Goal: Task Accomplishment & Management: Manage account settings

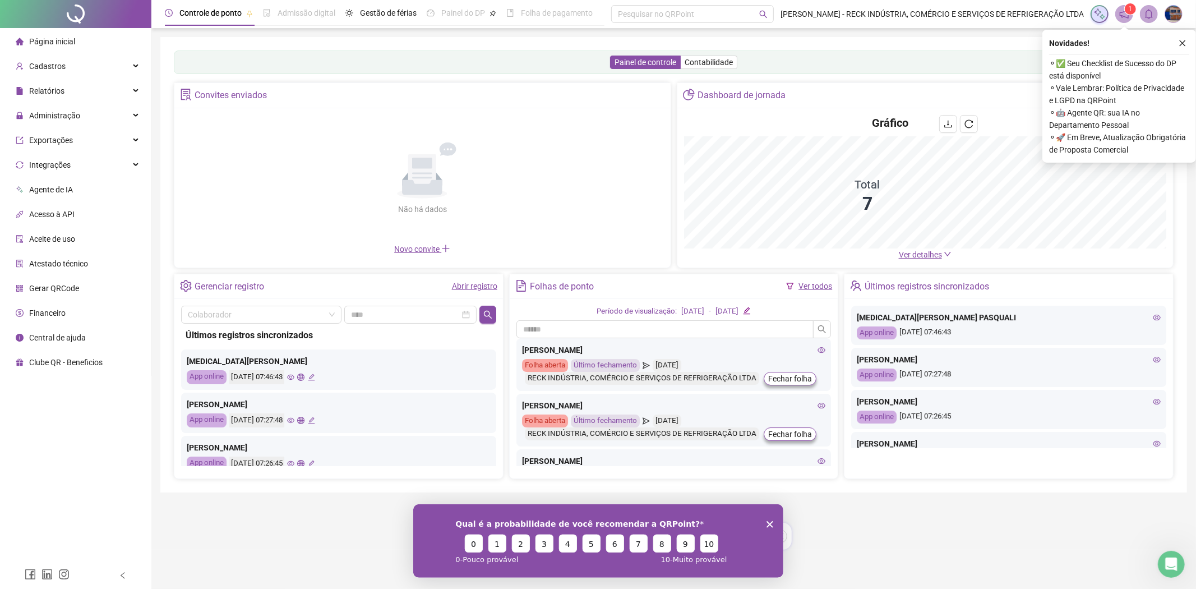
click at [822, 136] on div "Gráfico" at bounding box center [925, 125] width 483 height 21
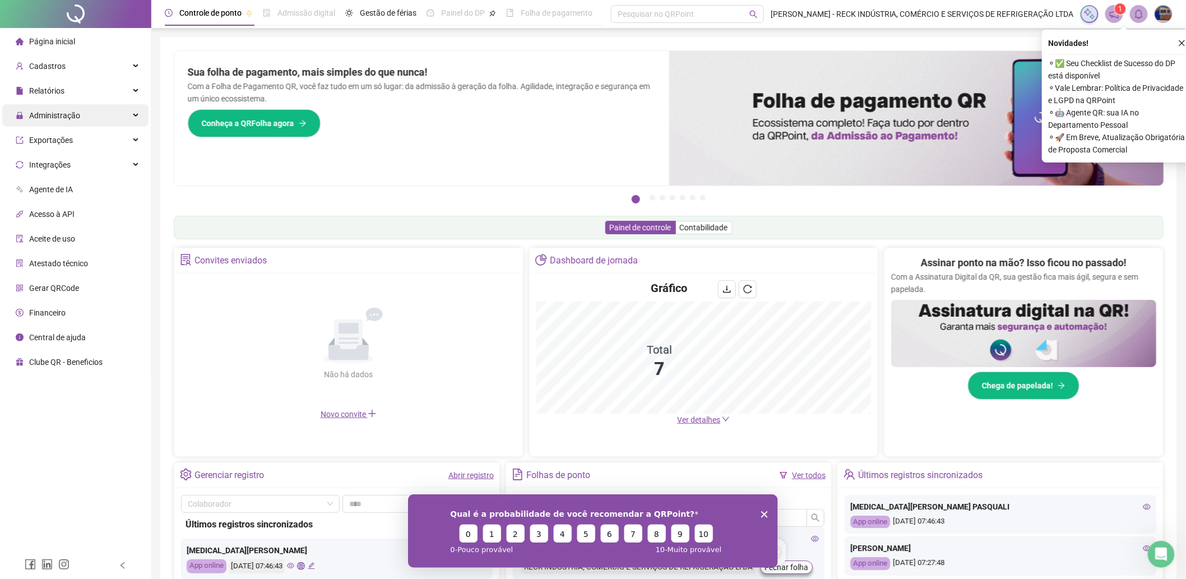
click at [40, 118] on span "Administração" at bounding box center [54, 115] width 51 height 9
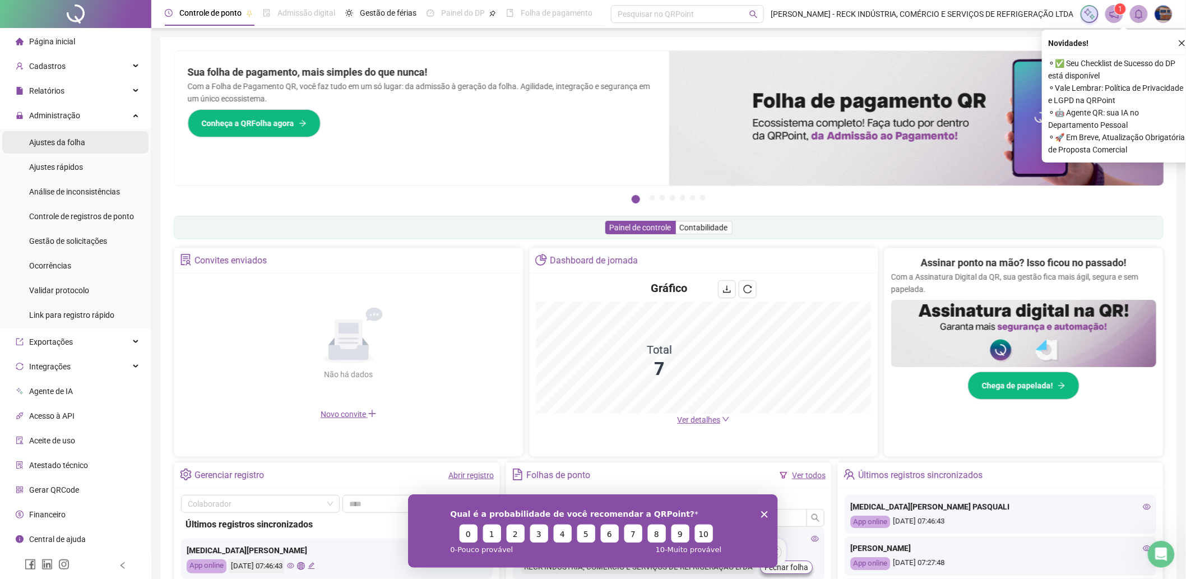
click at [61, 139] on span "Ajustes da folha" at bounding box center [57, 142] width 56 height 9
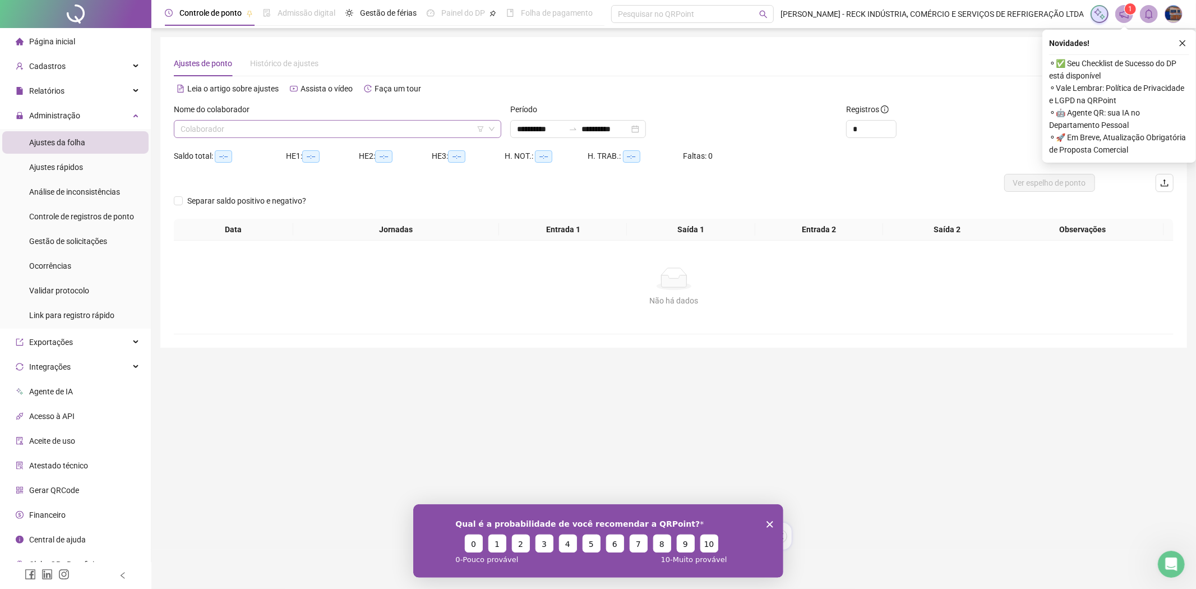
click at [191, 126] on input "search" at bounding box center [332, 129] width 304 height 17
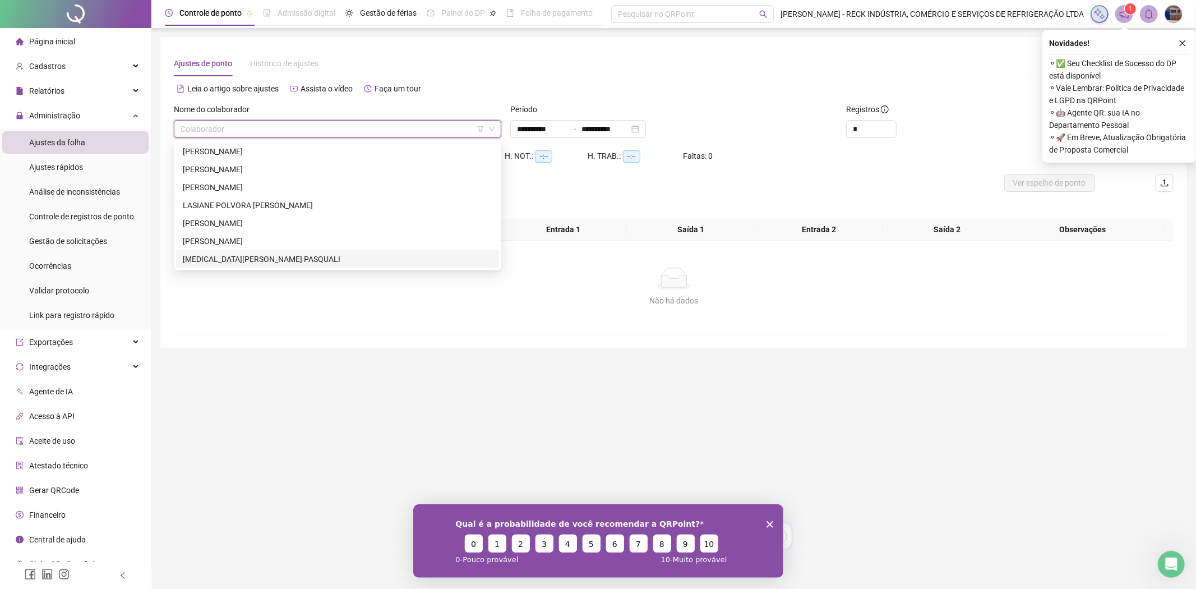
click at [204, 258] on div "[MEDICAL_DATA][PERSON_NAME] PASQUALI" at bounding box center [337, 259] width 309 height 12
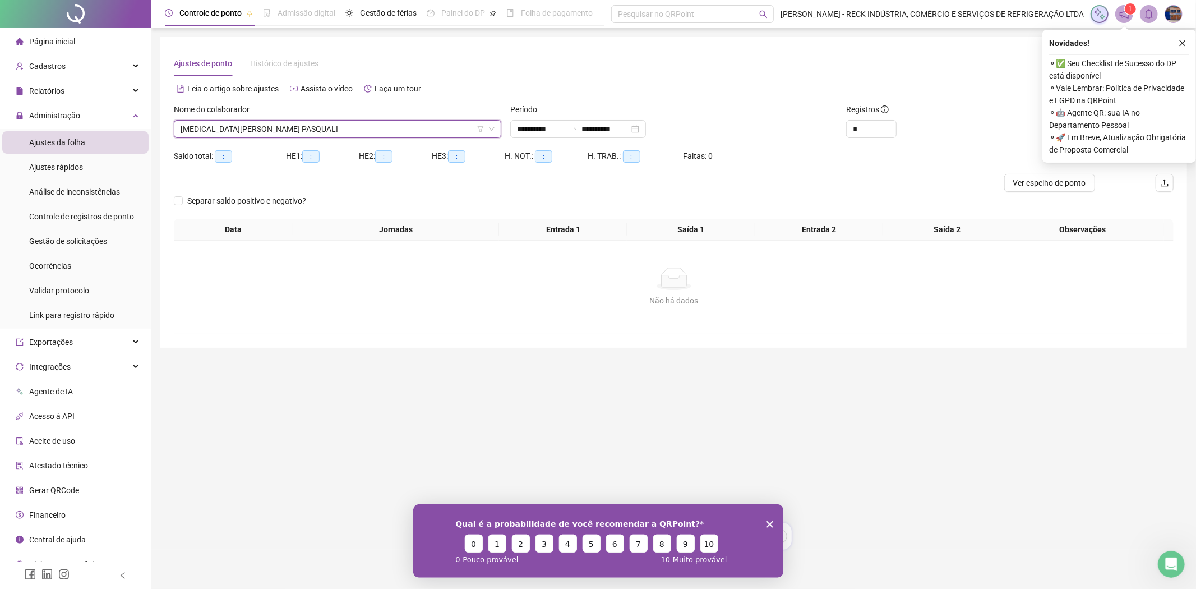
drag, startPoint x: 1183, startPoint y: 41, endPoint x: 1163, endPoint y: 56, distance: 25.2
click at [1183, 41] on icon "close" at bounding box center [1182, 43] width 8 height 8
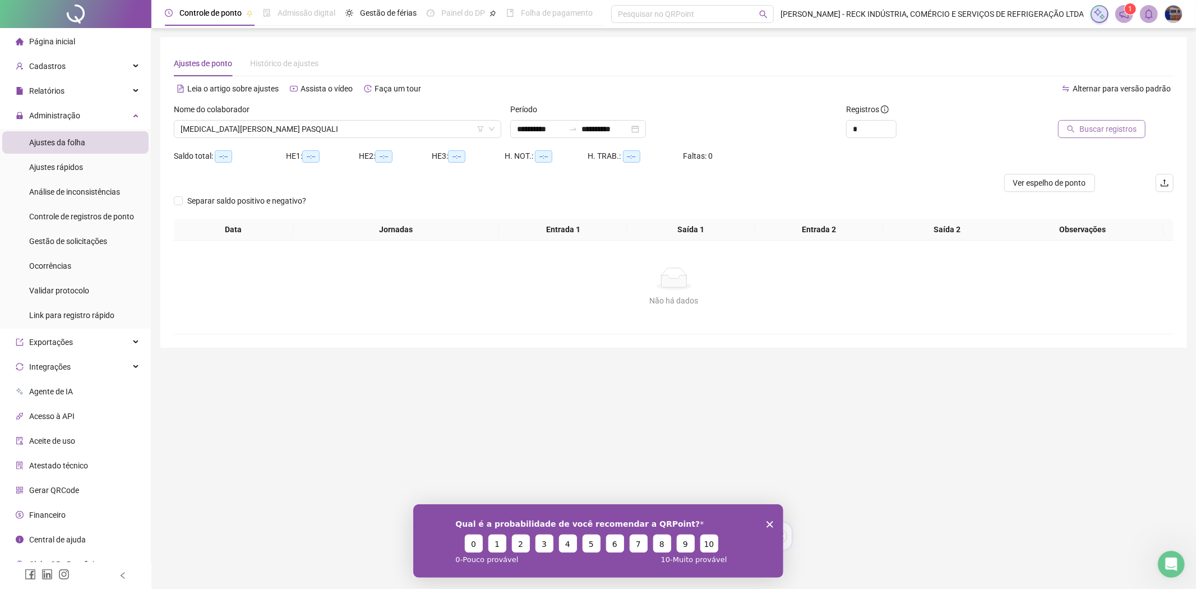
click at [1086, 125] on span "Buscar registros" at bounding box center [1107, 129] width 57 height 12
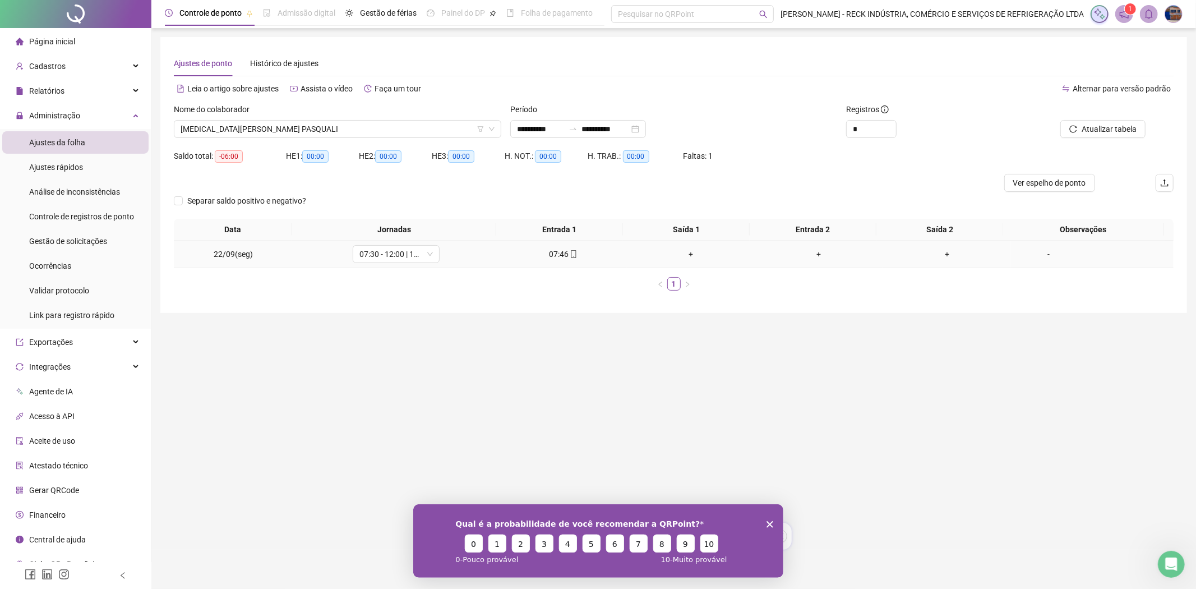
click at [557, 253] on div "07:46" at bounding box center [562, 254] width 119 height 12
type input "**********"
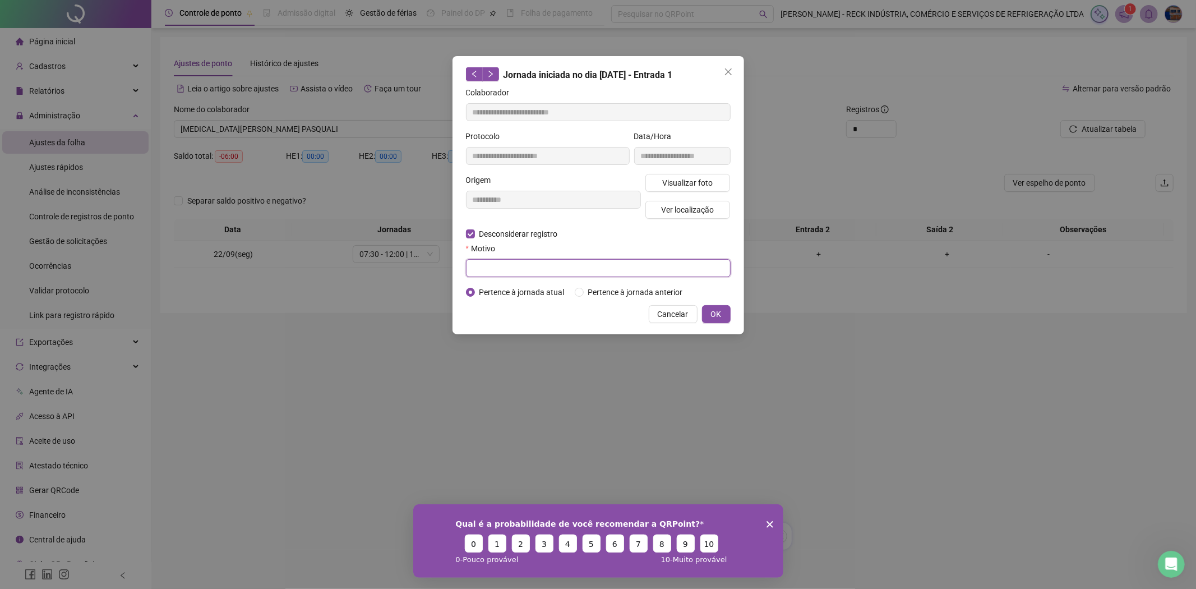
click at [490, 269] on input "text" at bounding box center [598, 268] width 265 height 18
type input "*****"
click at [720, 315] on span "OK" at bounding box center [716, 314] width 11 height 12
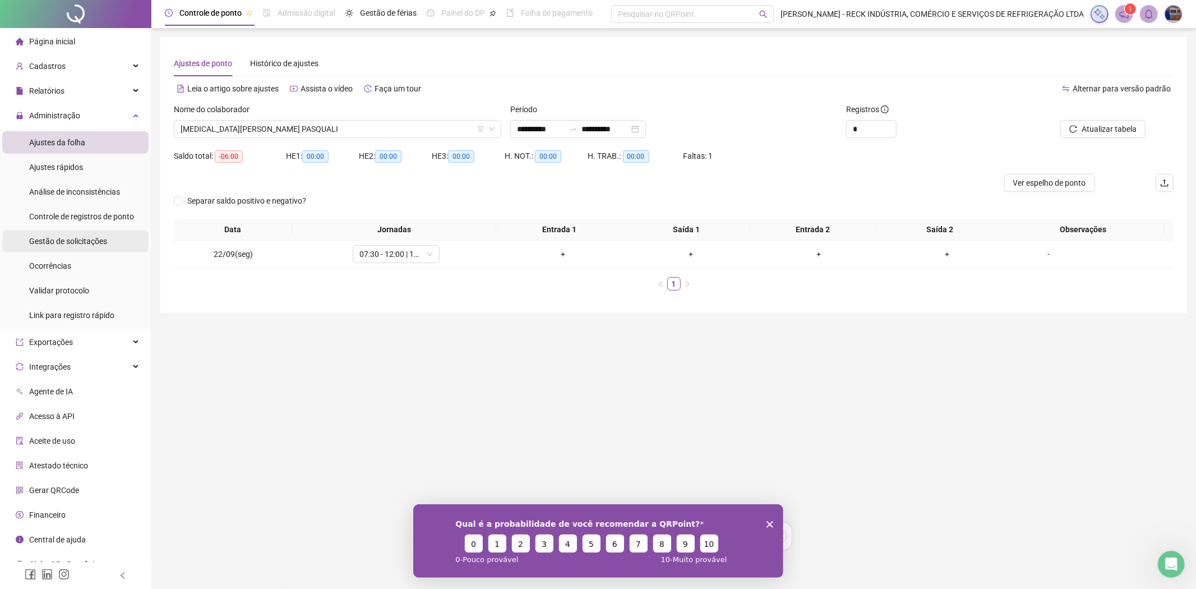
click at [59, 231] on div "Gestão de solicitações" at bounding box center [68, 241] width 78 height 22
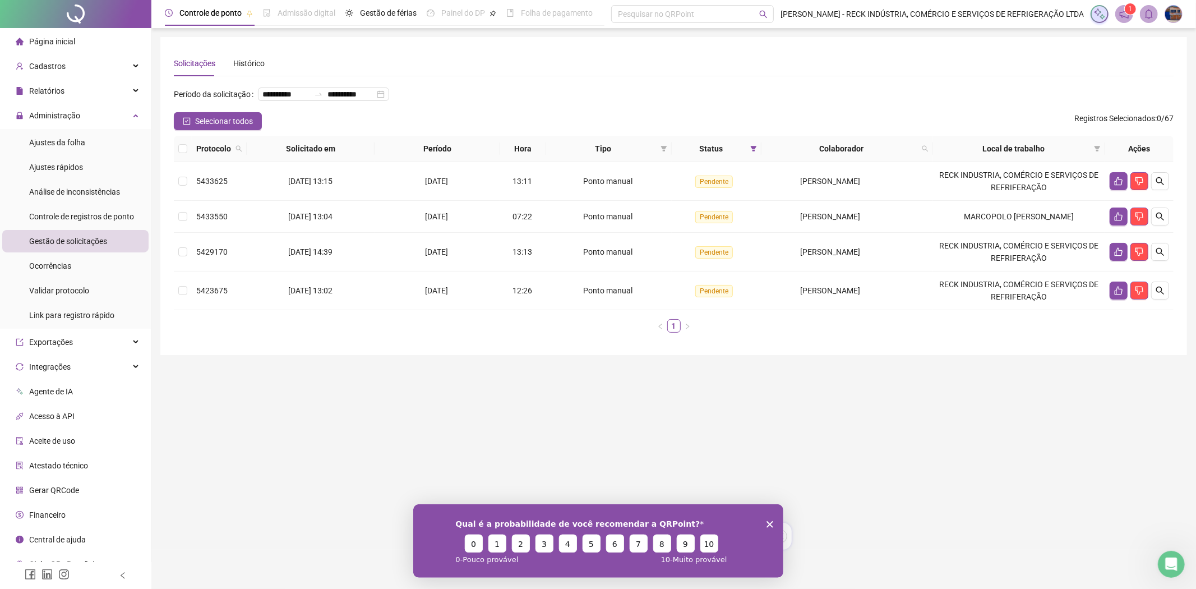
drag, startPoint x: 52, startPoint y: 41, endPoint x: 165, endPoint y: 55, distance: 113.5
click at [53, 41] on span "Página inicial" at bounding box center [52, 41] width 46 height 9
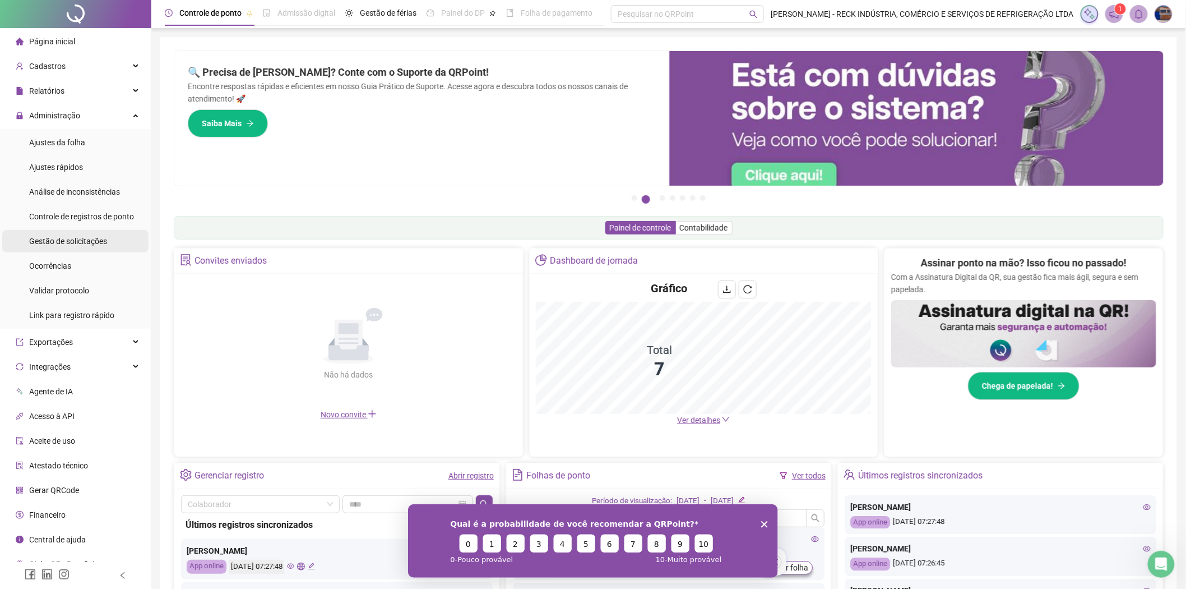
click at [92, 237] on span "Gestão de solicitações" at bounding box center [68, 241] width 78 height 9
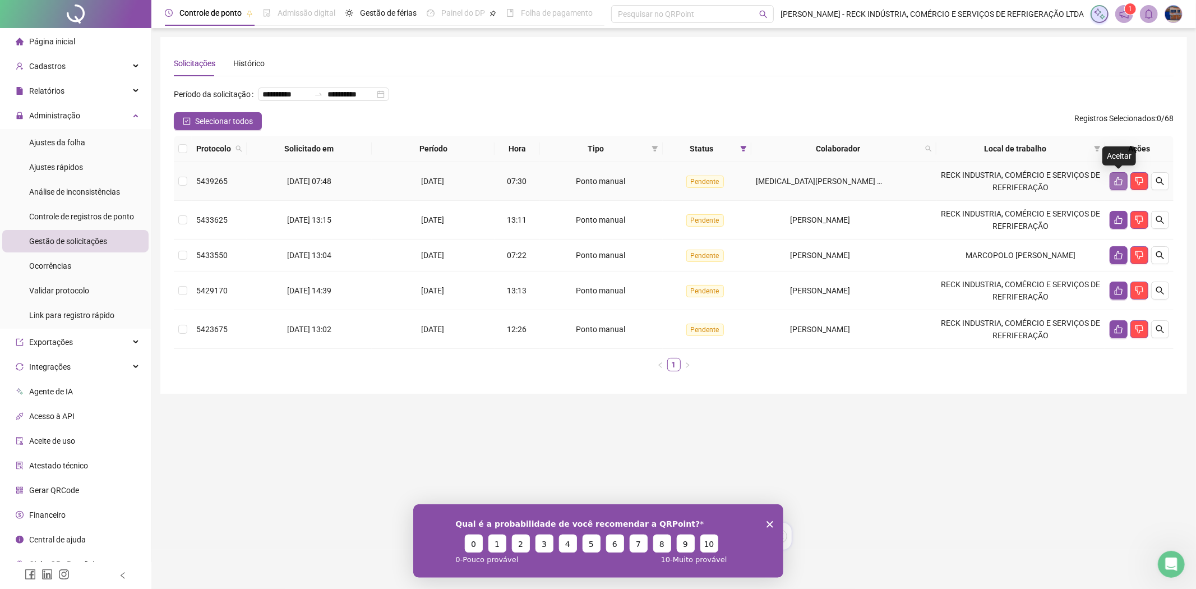
click at [1116, 182] on icon "like" at bounding box center [1118, 181] width 8 height 8
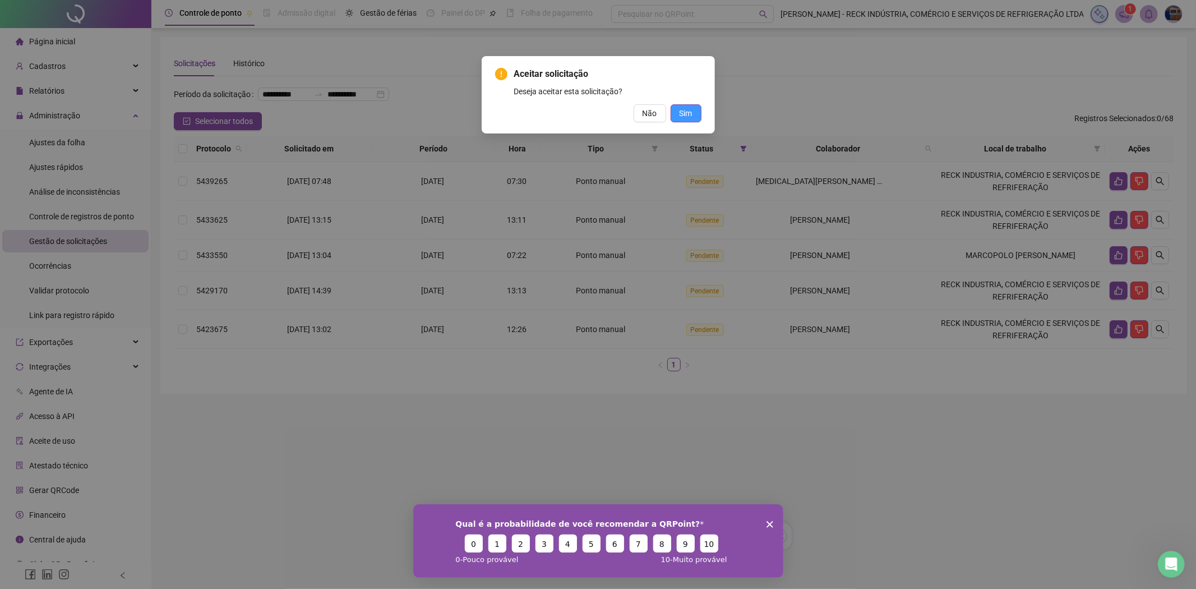
click at [679, 116] on span "Sim" at bounding box center [685, 113] width 13 height 12
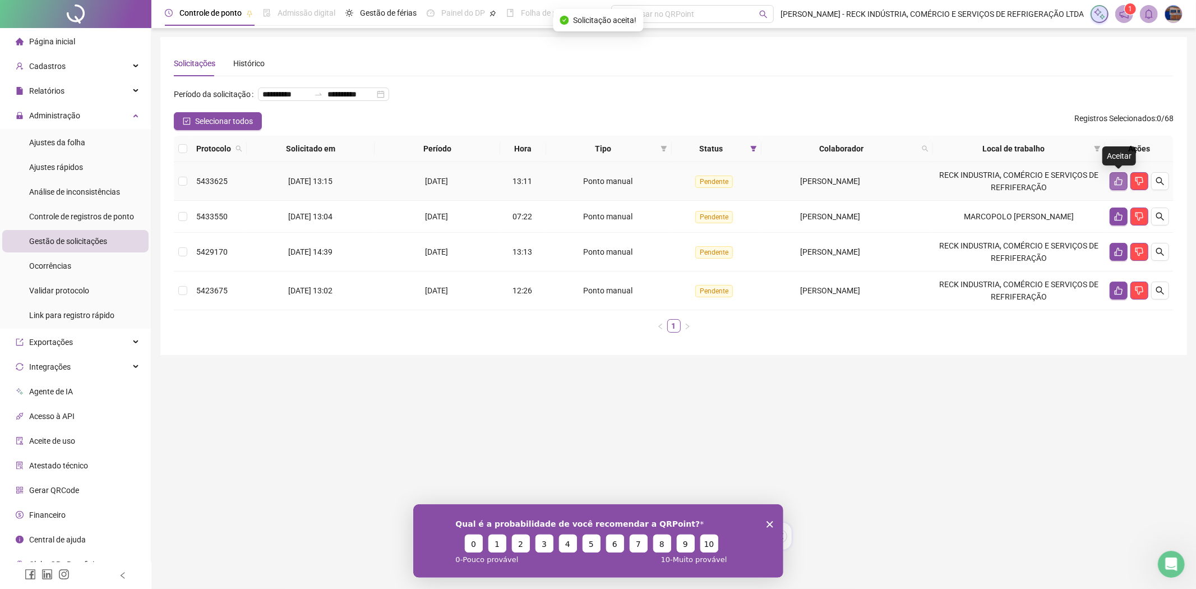
click at [1123, 175] on button "button" at bounding box center [1118, 181] width 18 height 18
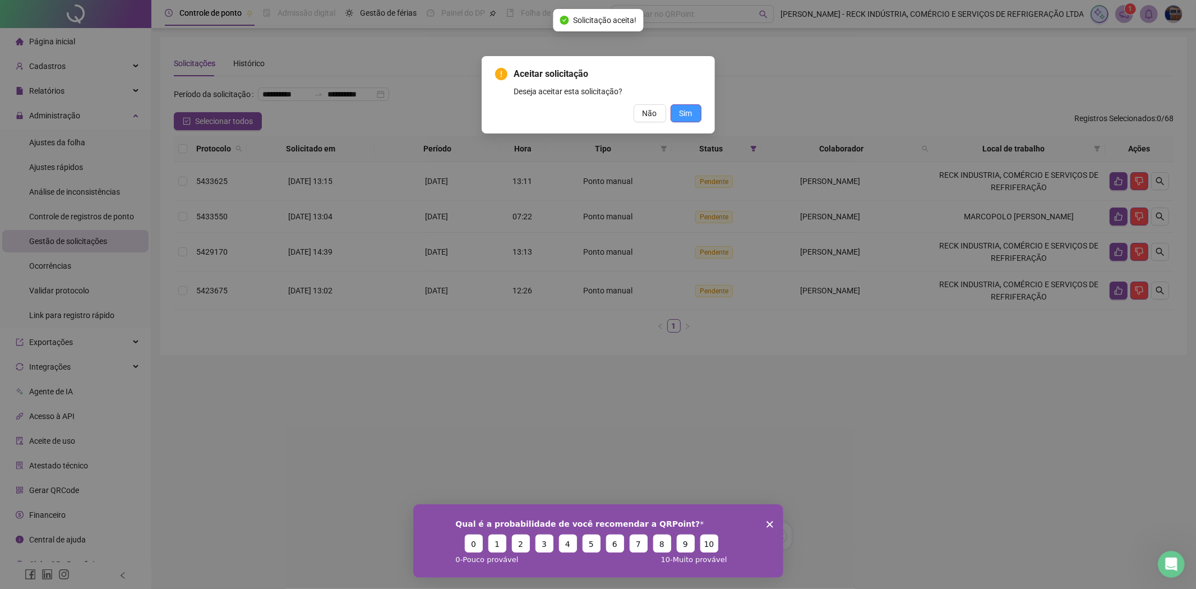
click at [688, 112] on span "Sim" at bounding box center [685, 113] width 13 height 12
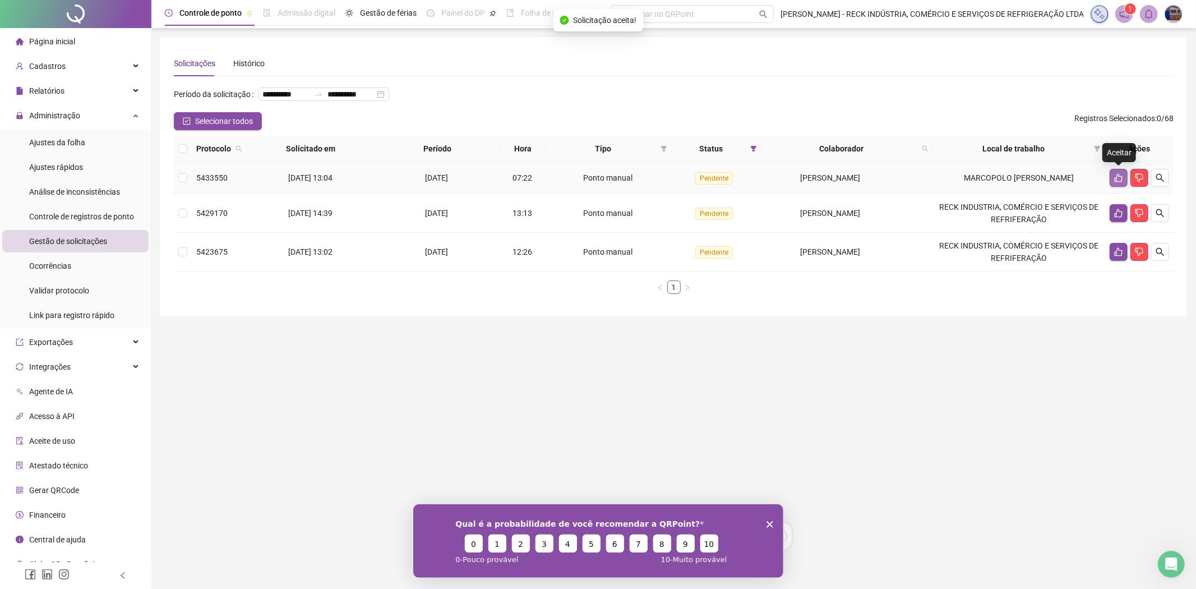
click at [1118, 177] on icon "like" at bounding box center [1118, 177] width 9 height 9
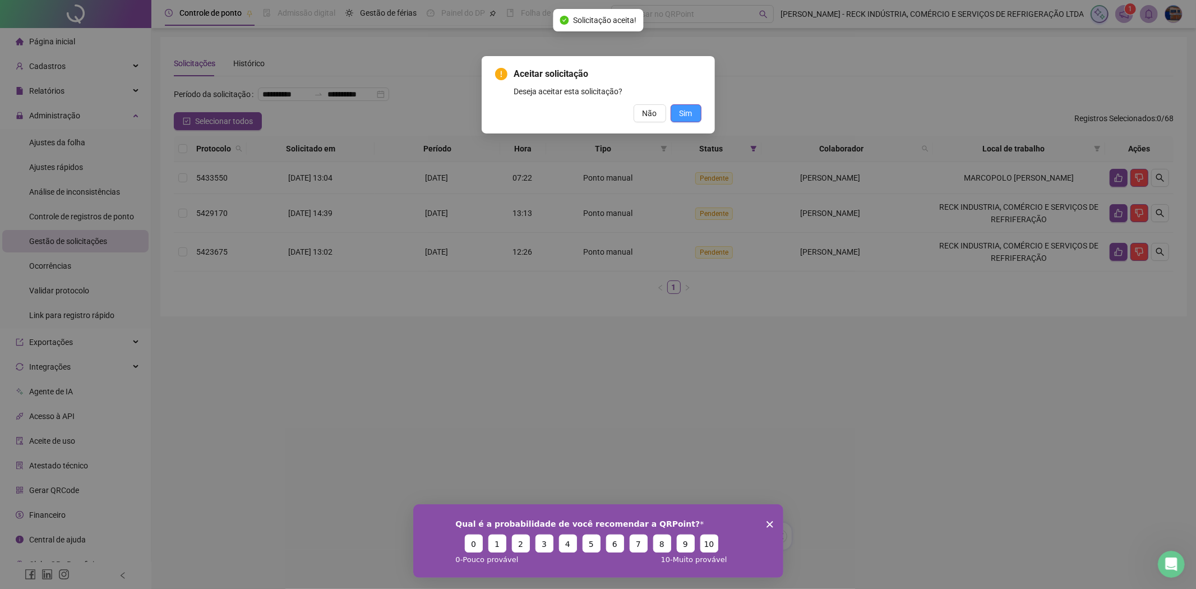
click at [694, 116] on button "Sim" at bounding box center [685, 113] width 31 height 18
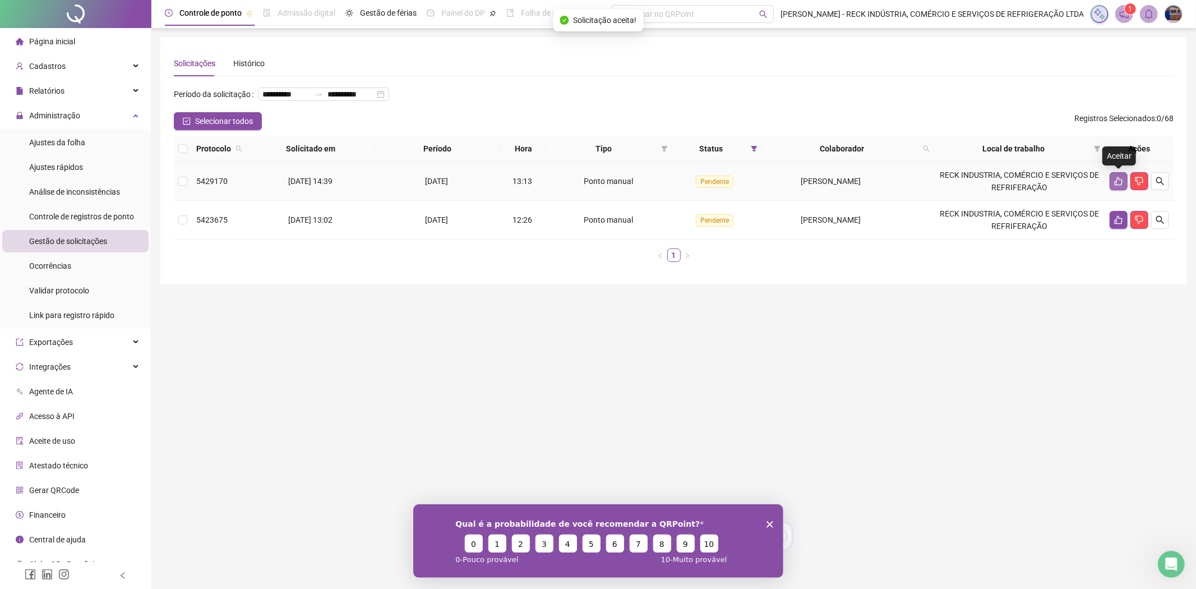
click at [1118, 185] on icon "like" at bounding box center [1118, 181] width 8 height 8
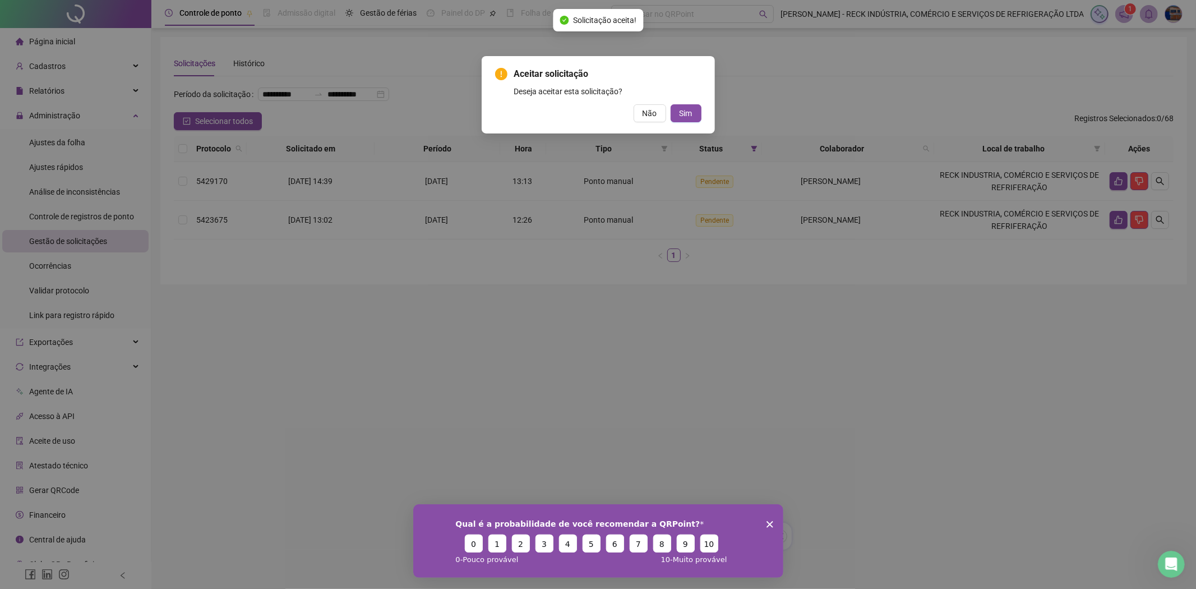
drag, startPoint x: 679, startPoint y: 110, endPoint x: 783, endPoint y: 136, distance: 107.4
click at [681, 109] on span "Sim" at bounding box center [685, 113] width 13 height 12
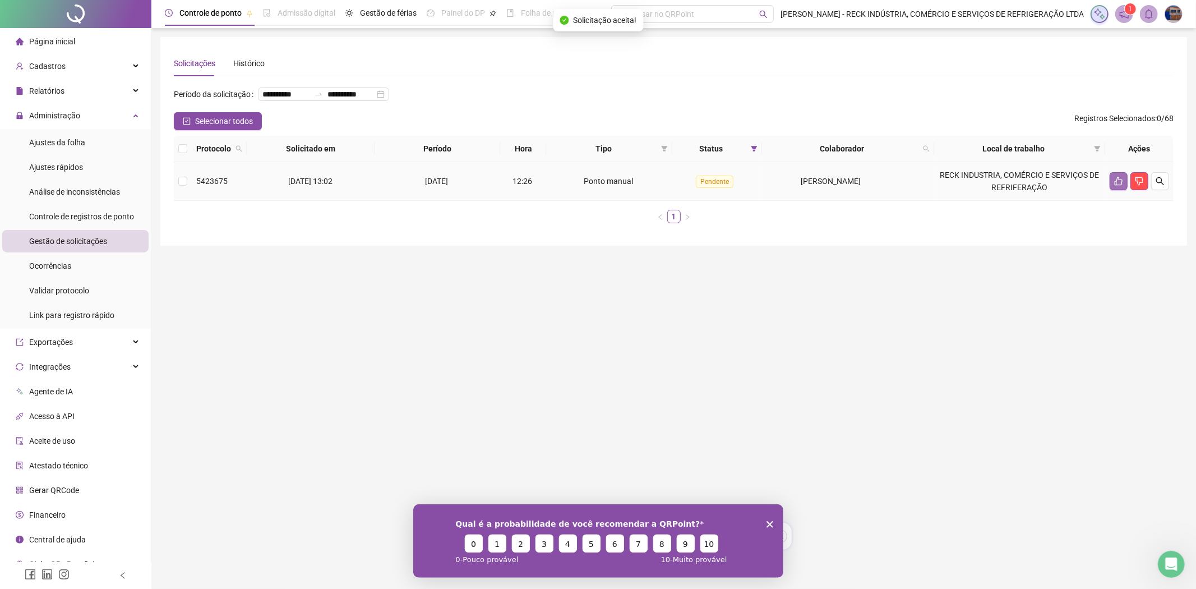
click at [1117, 186] on button "button" at bounding box center [1118, 181] width 18 height 18
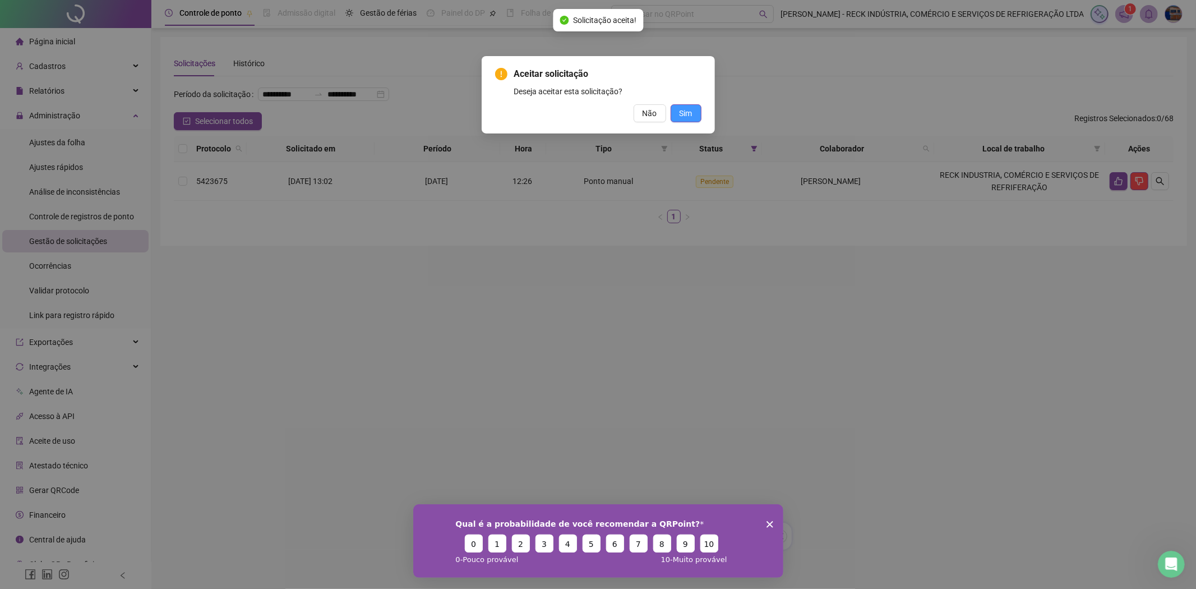
click at [696, 114] on button "Sim" at bounding box center [685, 113] width 31 height 18
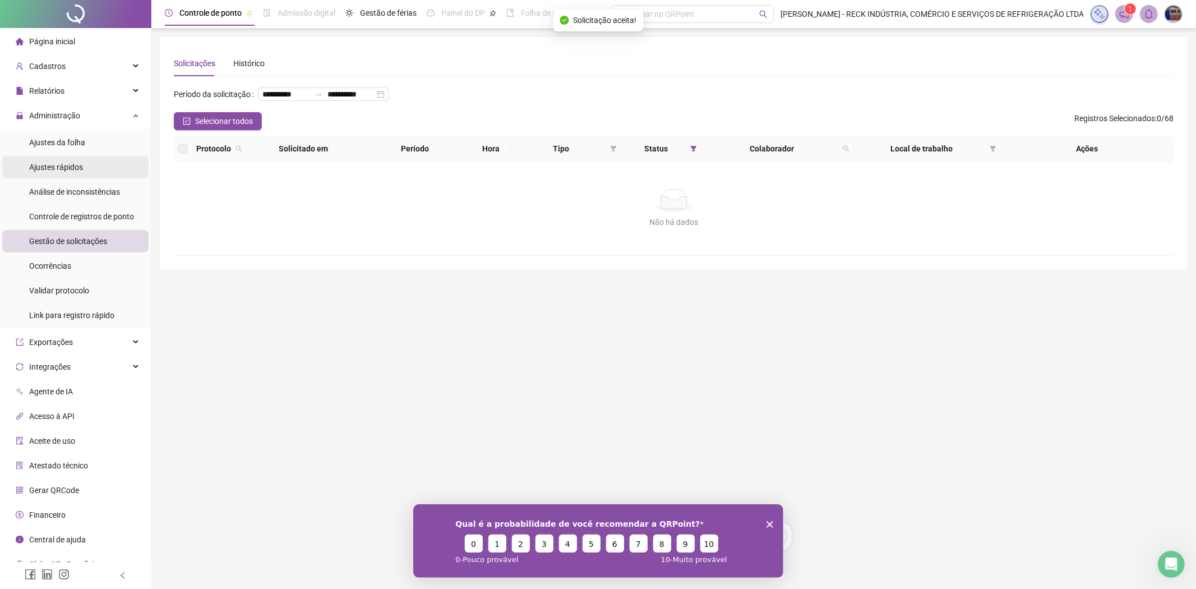
drag, startPoint x: 62, startPoint y: 141, endPoint x: 102, endPoint y: 168, distance: 48.5
click at [62, 141] on span "Ajustes da folha" at bounding box center [57, 142] width 56 height 9
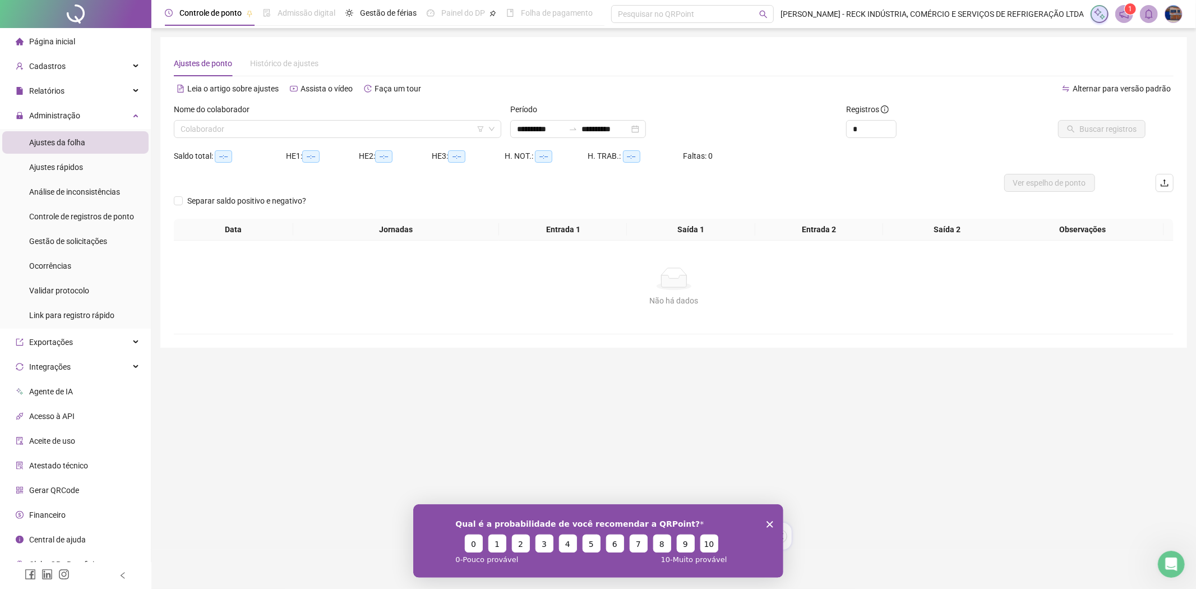
click at [191, 119] on div "Nome do colaborador" at bounding box center [337, 111] width 327 height 17
click at [192, 124] on input "search" at bounding box center [332, 129] width 304 height 17
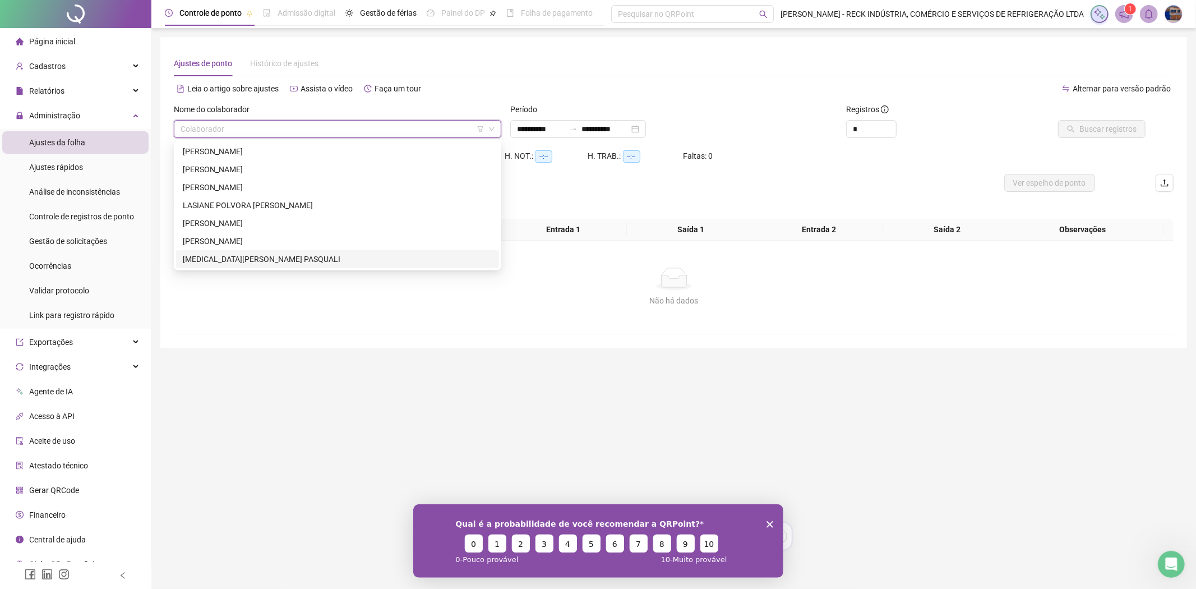
drag, startPoint x: 230, startPoint y: 260, endPoint x: 407, endPoint y: 273, distance: 178.1
click at [238, 261] on div "[MEDICAL_DATA][PERSON_NAME] PASQUALI" at bounding box center [337, 259] width 309 height 12
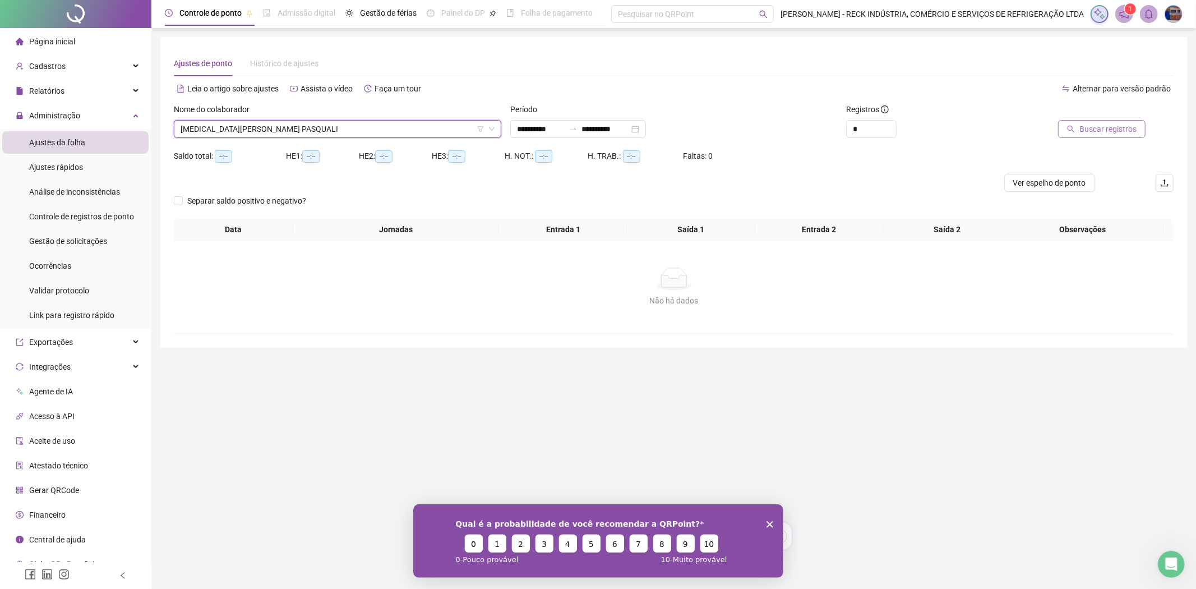
click at [1081, 123] on button "Buscar registros" at bounding box center [1101, 129] width 87 height 18
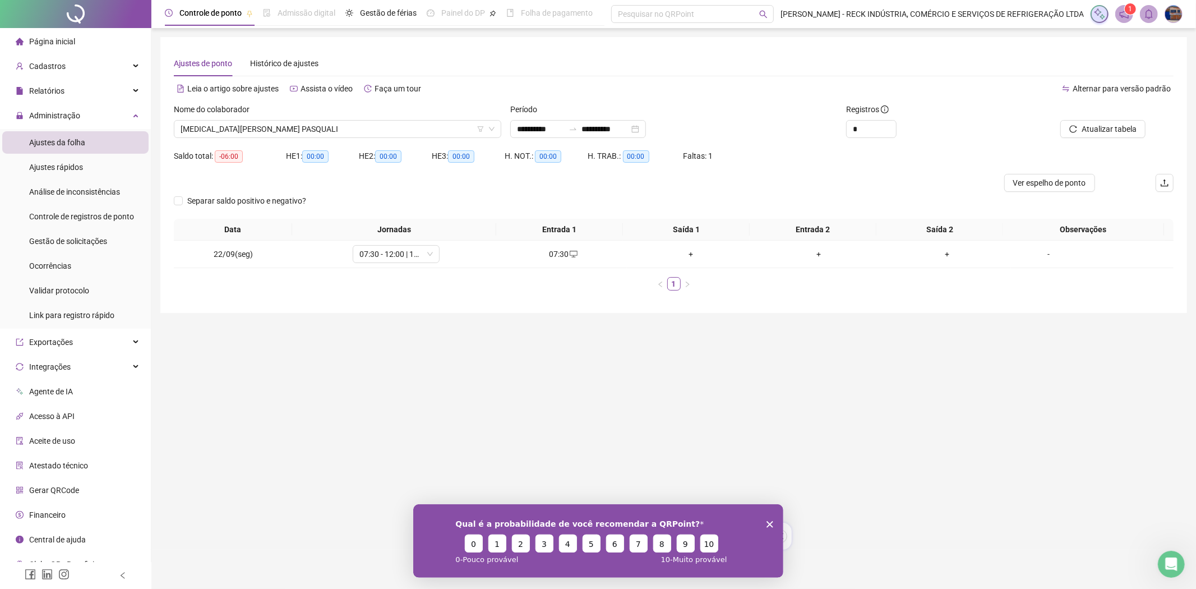
click at [94, 143] on li "Ajustes da folha" at bounding box center [75, 142] width 146 height 22
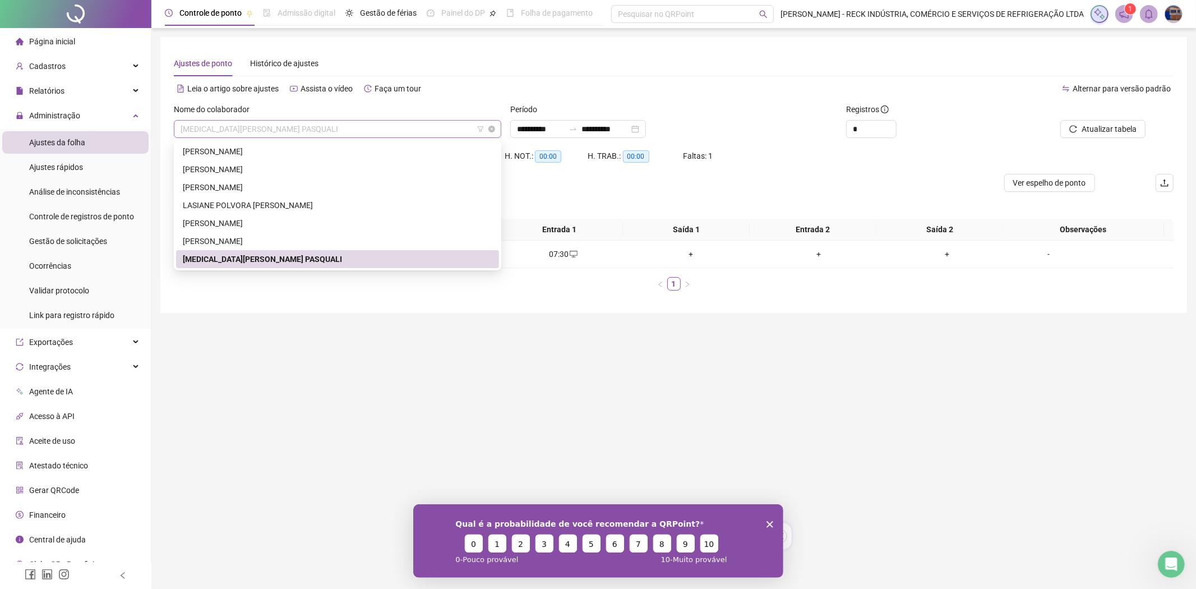
click at [204, 127] on span "[MEDICAL_DATA][PERSON_NAME] PASQUALI" at bounding box center [337, 129] width 314 height 17
click at [188, 169] on div "[PERSON_NAME]" at bounding box center [337, 169] width 309 height 12
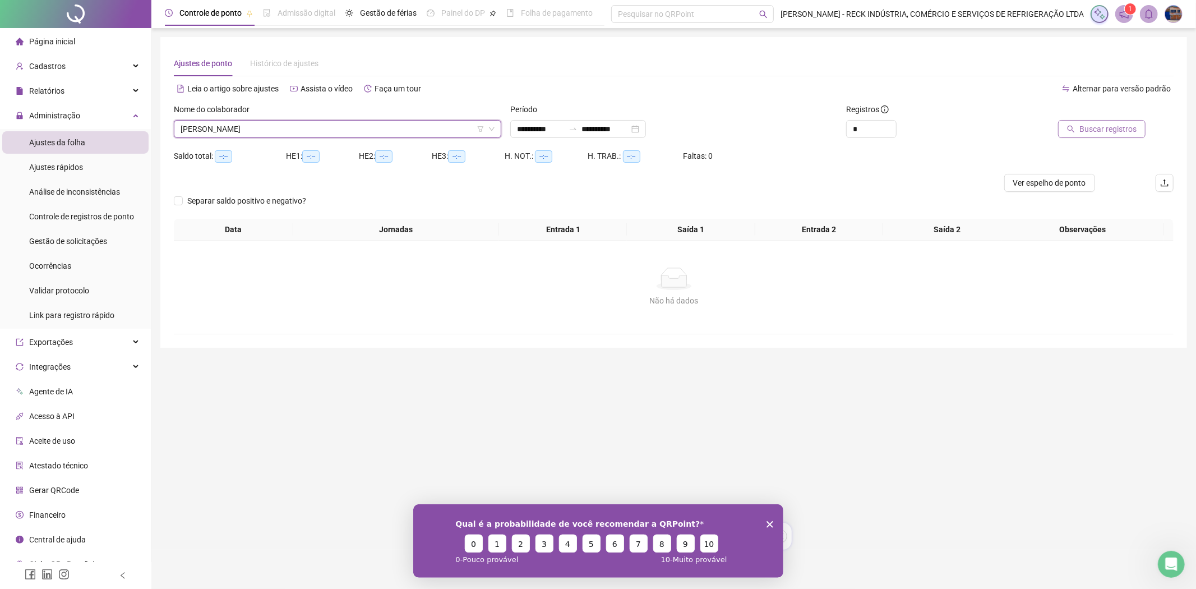
click at [1100, 123] on span "Buscar registros" at bounding box center [1107, 129] width 57 height 12
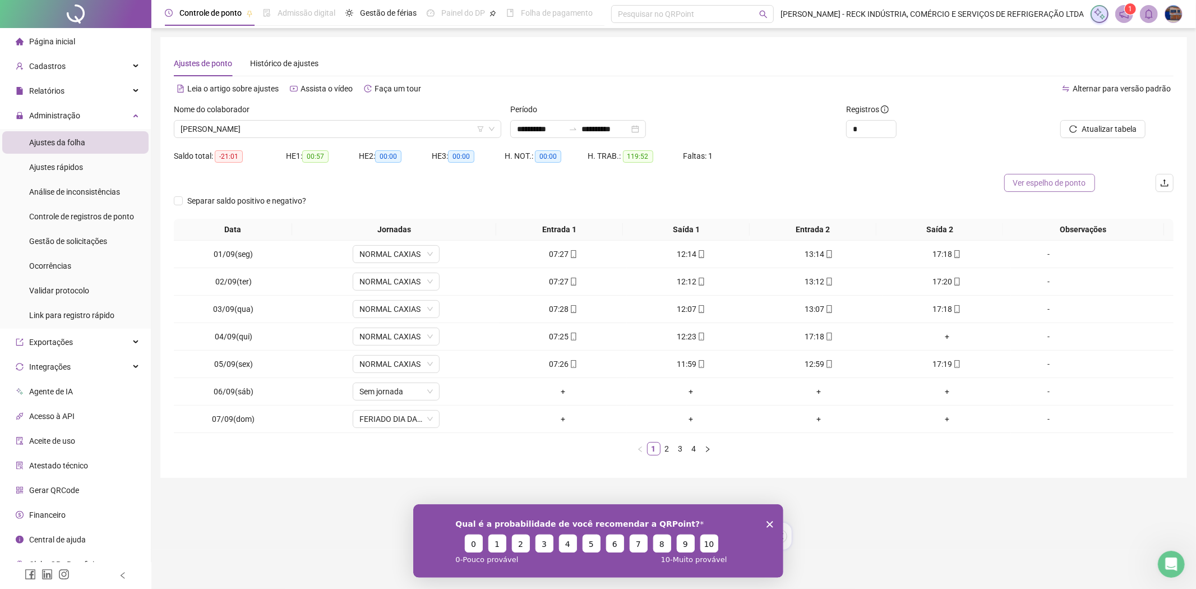
click at [1071, 183] on span "Ver espelho de ponto" at bounding box center [1049, 183] width 73 height 12
click at [768, 522] on polygon "Encerrar pesquisa" at bounding box center [769, 523] width 7 height 7
